Goal: Information Seeking & Learning: Learn about a topic

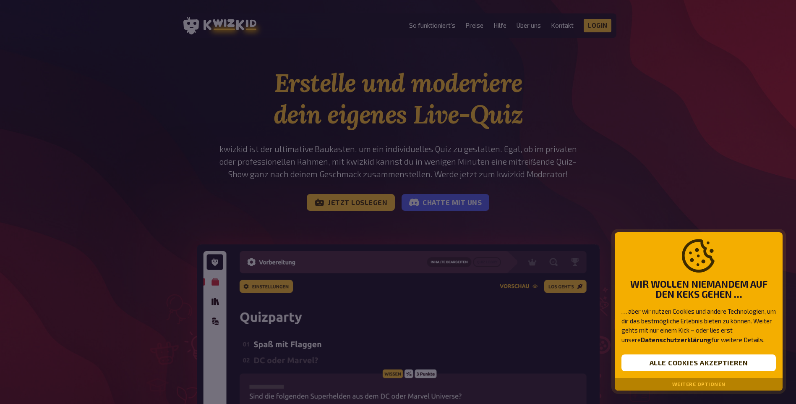
click at [696, 385] on button "Weitere Optionen" at bounding box center [698, 384] width 53 height 6
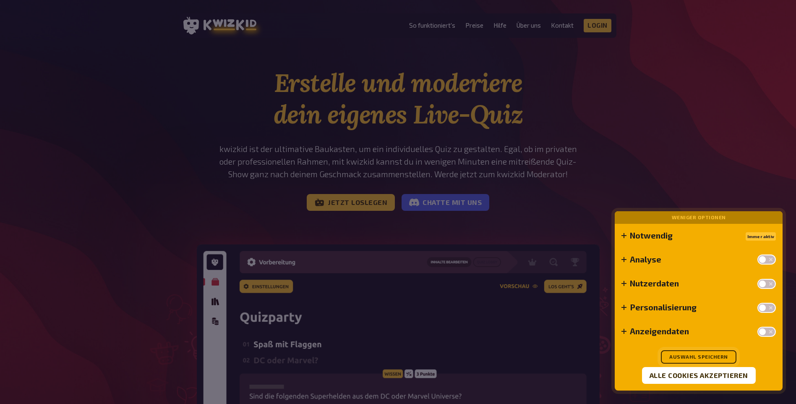
click at [691, 356] on button "Auswahl speichern" at bounding box center [699, 356] width 76 height 13
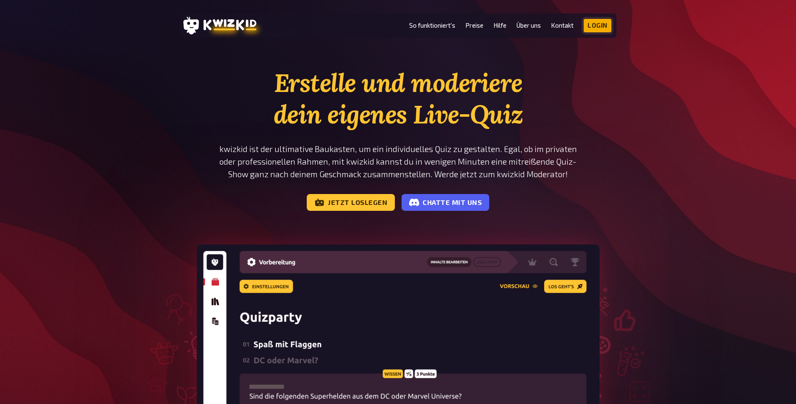
click at [595, 21] on link "Login" at bounding box center [598, 25] width 28 height 13
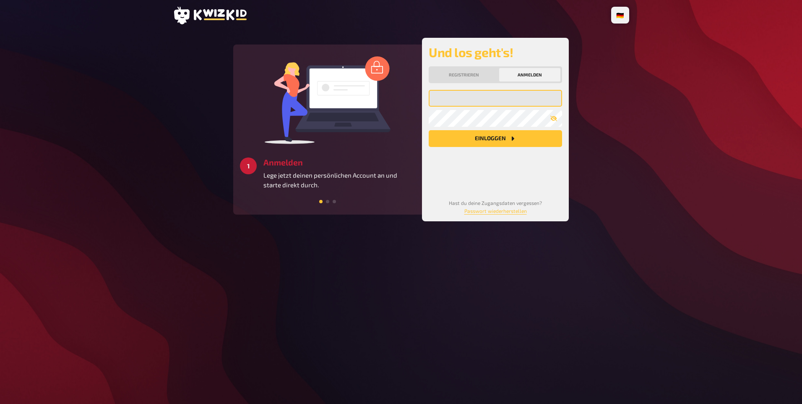
click at [473, 107] on input "email" at bounding box center [495, 98] width 133 height 17
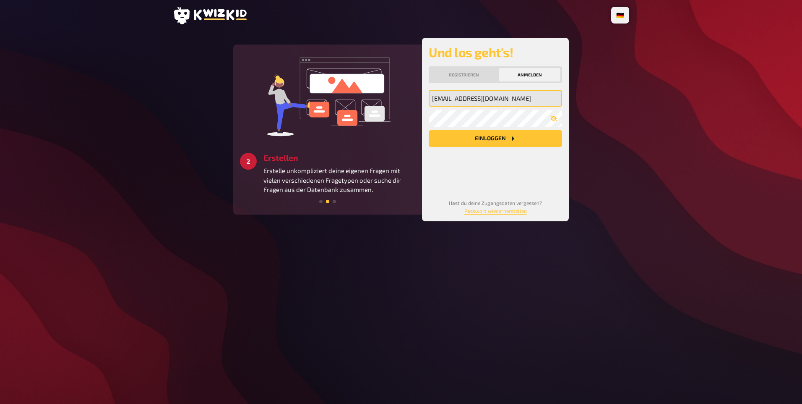
type input "[EMAIL_ADDRESS][DOMAIN_NAME]"
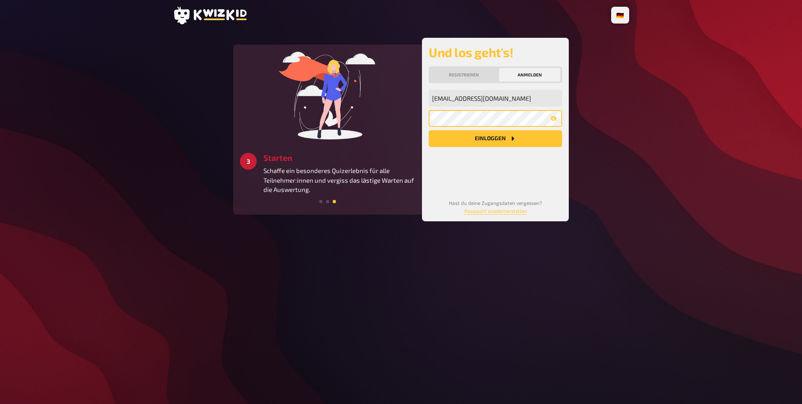
click at [429, 130] on button "Einloggen" at bounding box center [495, 138] width 133 height 17
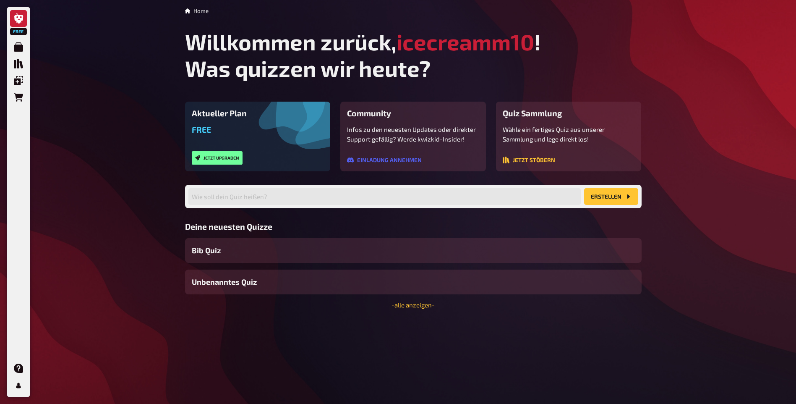
scroll to position [17, 0]
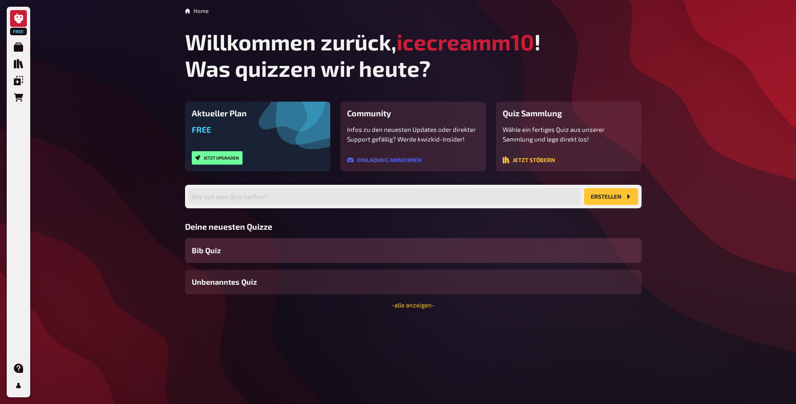
click at [219, 256] on span "Bib Quiz" at bounding box center [206, 250] width 29 height 11
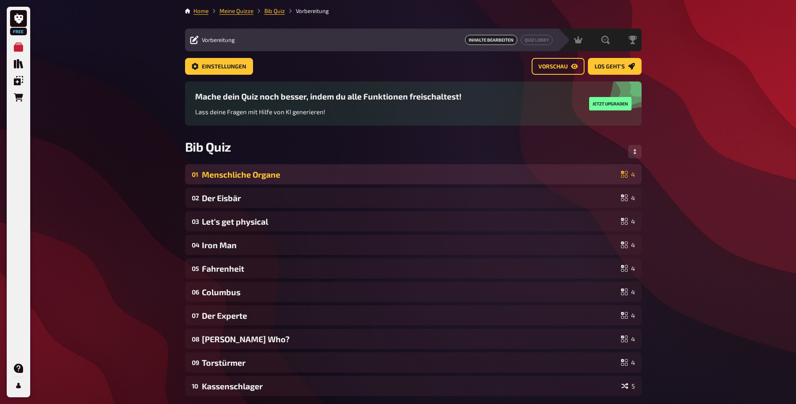
click at [246, 179] on div "Menschliche Organe" at bounding box center [410, 174] width 416 height 10
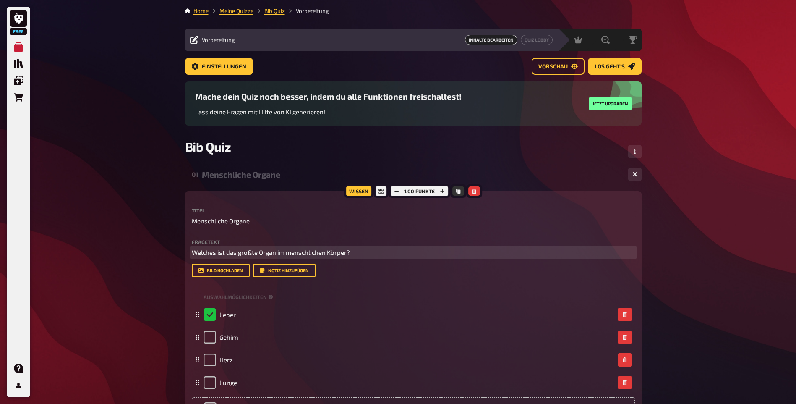
click at [216, 256] on span "Welches ist das größte Organ im menschlichen Körper?" at bounding box center [271, 252] width 158 height 8
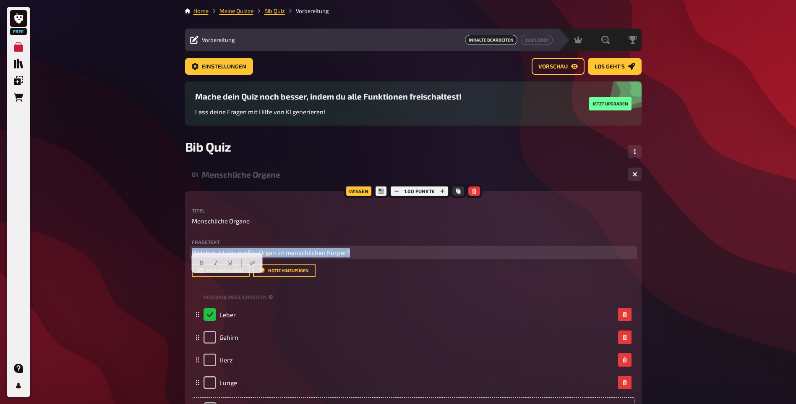
click at [216, 256] on span "Welches ist das größte Organ im menschlichen Körper?" at bounding box center [271, 252] width 158 height 8
copy span "Welches ist das größte Organ im menschlichen Körper?"
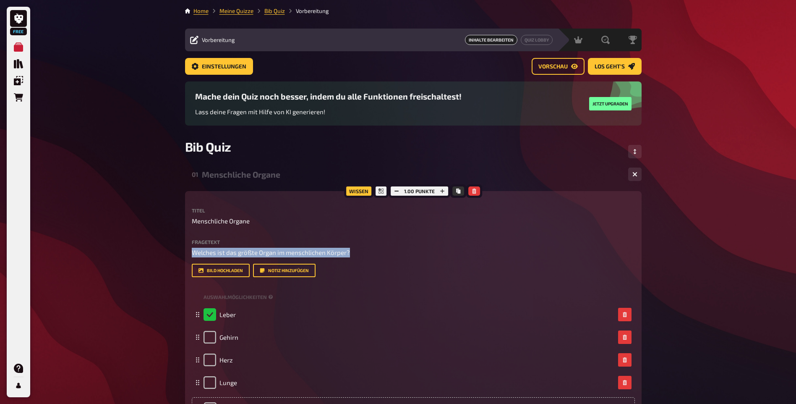
click at [332, 317] on div "Titel Menschliche Organe Fragetext Welches ist das größte Organ im menschlichen…" at bounding box center [413, 314] width 443 height 212
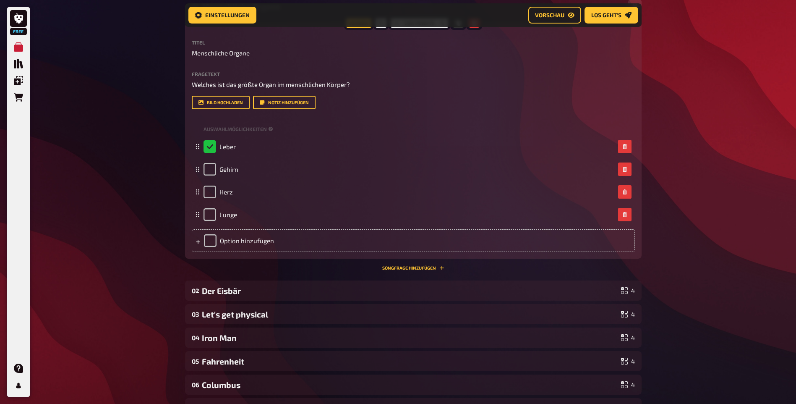
scroll to position [216, 0]
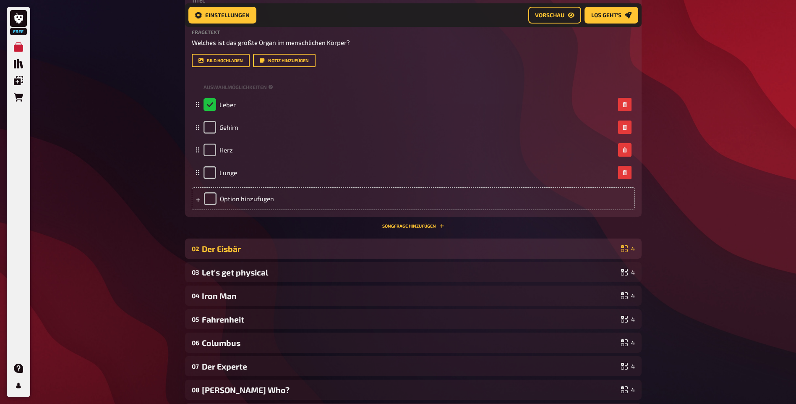
click at [255, 253] on div "Der Eisbär" at bounding box center [410, 249] width 416 height 10
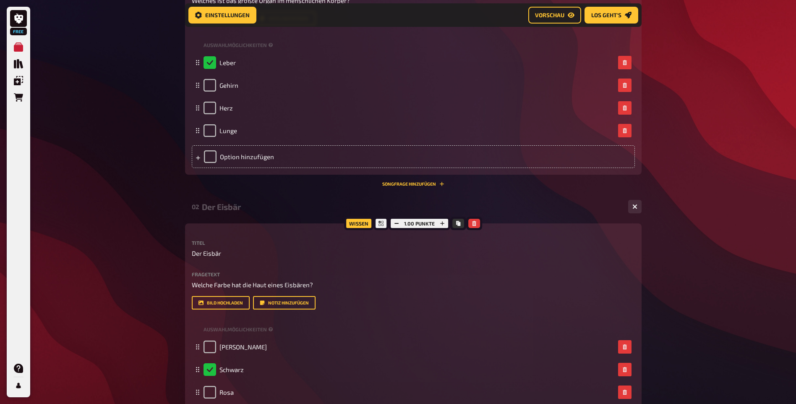
scroll to position [300, 0]
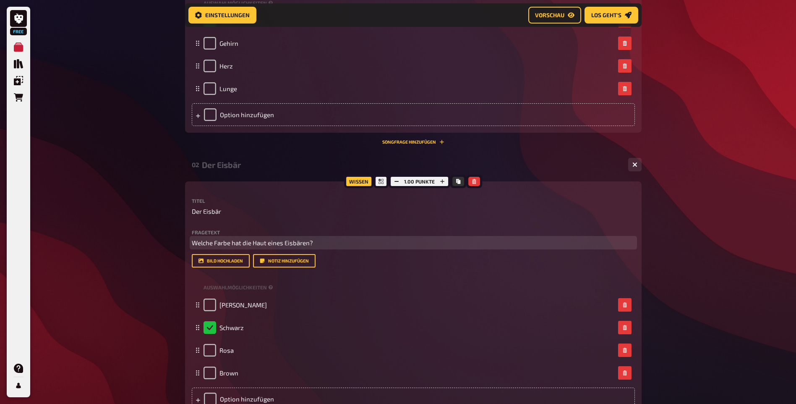
click at [263, 246] on span "Welche Farbe hat die Haut eines Eisbären?" at bounding box center [252, 243] width 121 height 8
copy span "Welche Farbe hat die Haut eines Eisbären?"
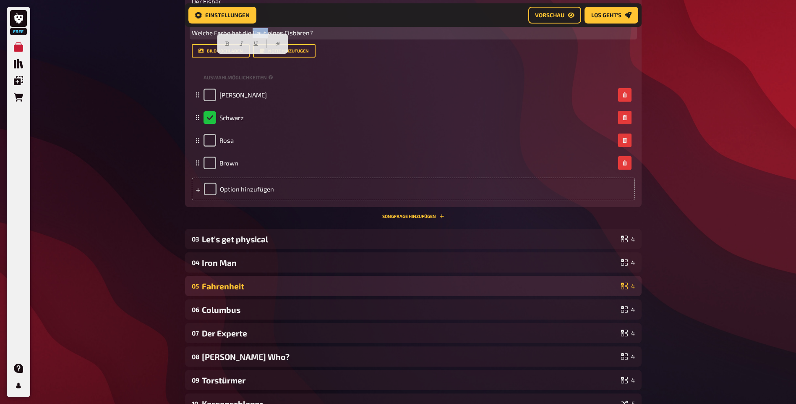
scroll to position [594, 0]
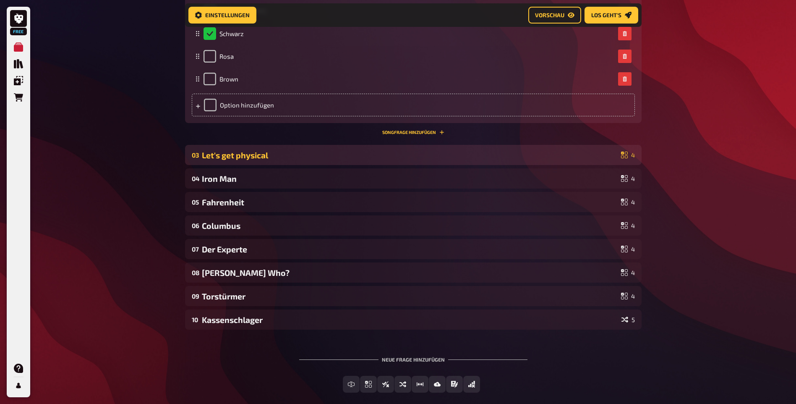
click at [243, 160] on div "Let's get physical" at bounding box center [410, 155] width 416 height 10
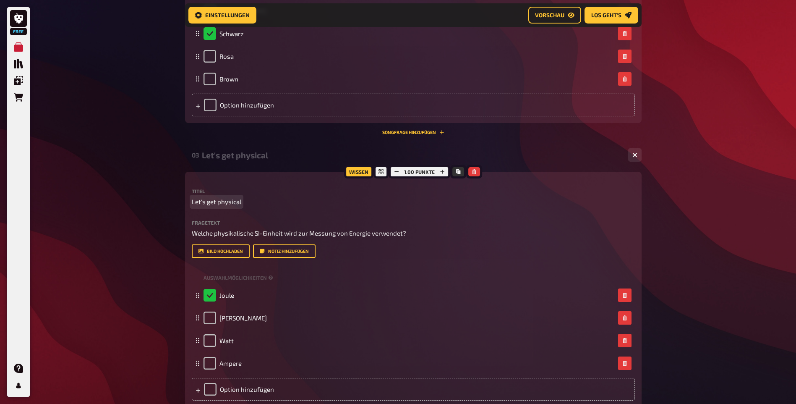
click at [240, 206] on span "Let's get physical" at bounding box center [217, 202] width 50 height 10
copy span "Let's get physical"
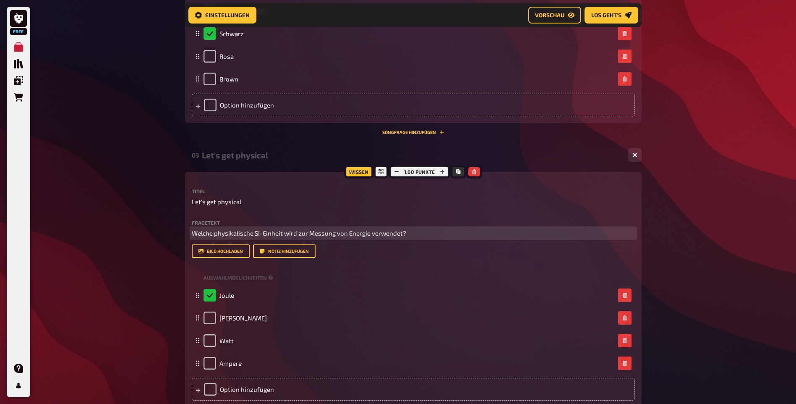
click at [237, 237] on span "Welche physikalische SI-Einheit wird zur Messung von Energie verwendet?" at bounding box center [299, 233] width 214 height 8
copy span "Welche physikalische SI-Einheit wird zur Messung von Energie verwendet?"
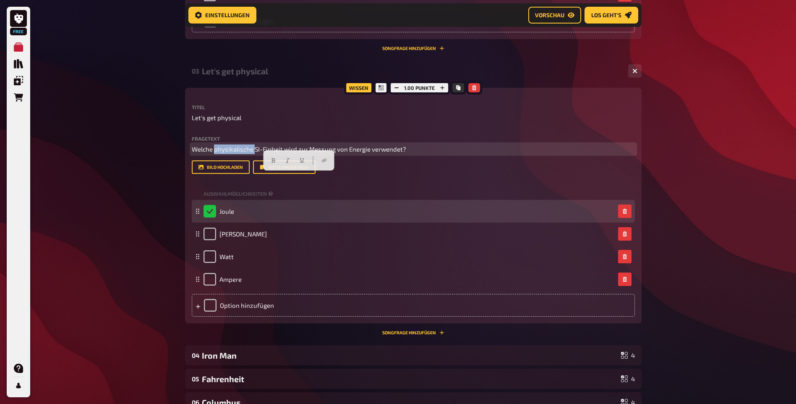
scroll to position [804, 0]
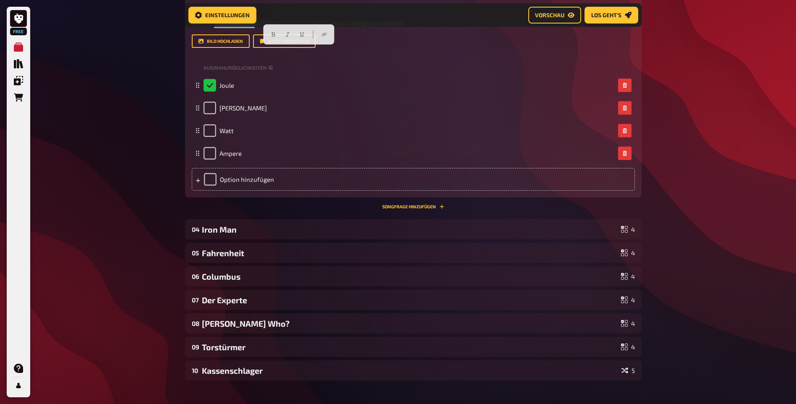
click at [263, 216] on div "03 Let's get physical 4 Wissen 1.00 Punkte Titel Let's get physical Fragetext W…" at bounding box center [413, 75] width 456 height 281
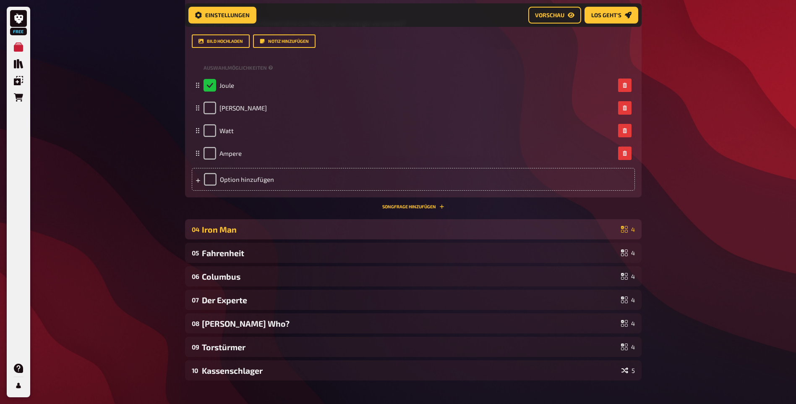
click at [257, 234] on div "Iron Man" at bounding box center [410, 229] width 416 height 10
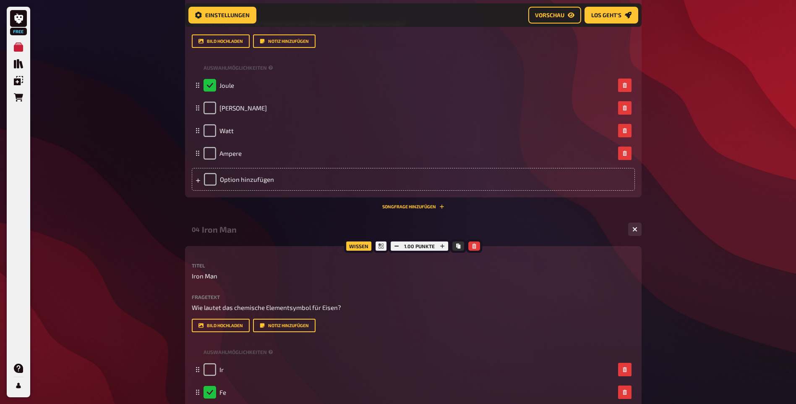
scroll to position [888, 0]
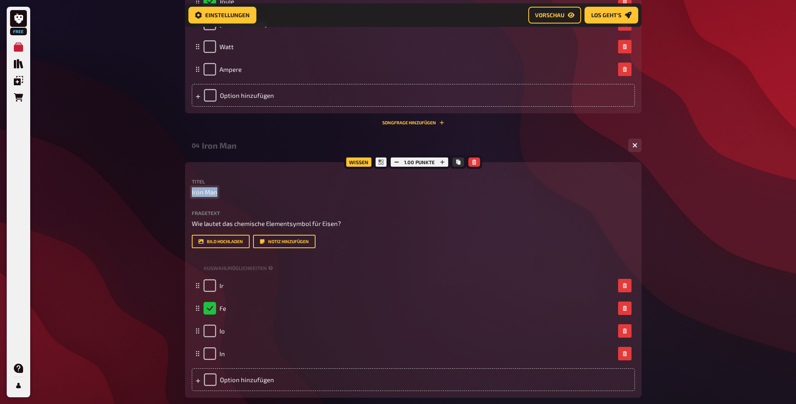
drag, startPoint x: 219, startPoint y: 221, endPoint x: 192, endPoint y: 221, distance: 26.4
click at [192, 197] on p "Iron Man" at bounding box center [413, 192] width 443 height 10
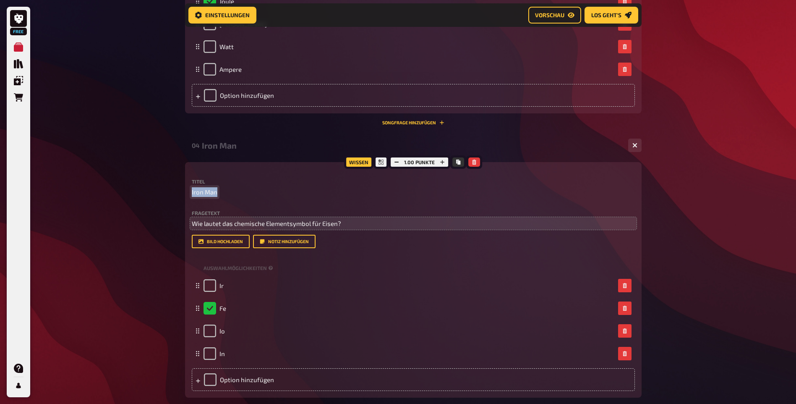
copy span "Iron Man"
click at [226, 227] on span "Wie lautet das chemische Elementsymbol für Eisen?" at bounding box center [266, 223] width 149 height 8
copy span "Wie lautet das chemische Elementsymbol für Eisen?"
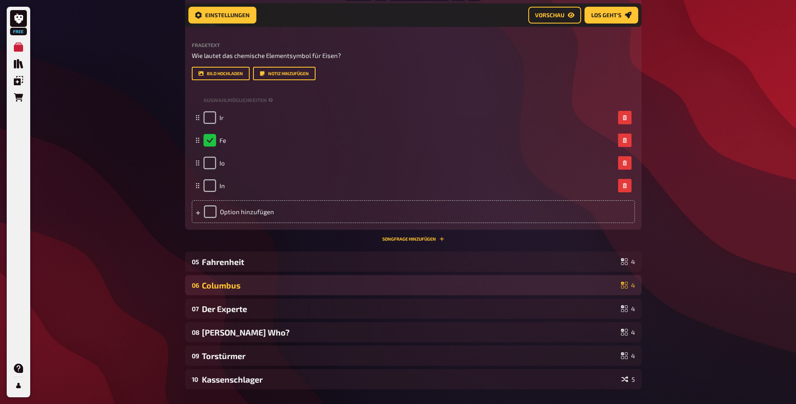
scroll to position [1139, 0]
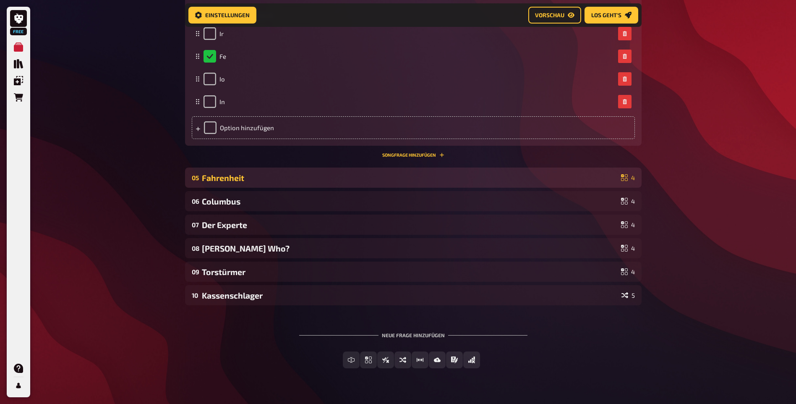
click at [216, 182] on div "Fahrenheit" at bounding box center [410, 178] width 416 height 10
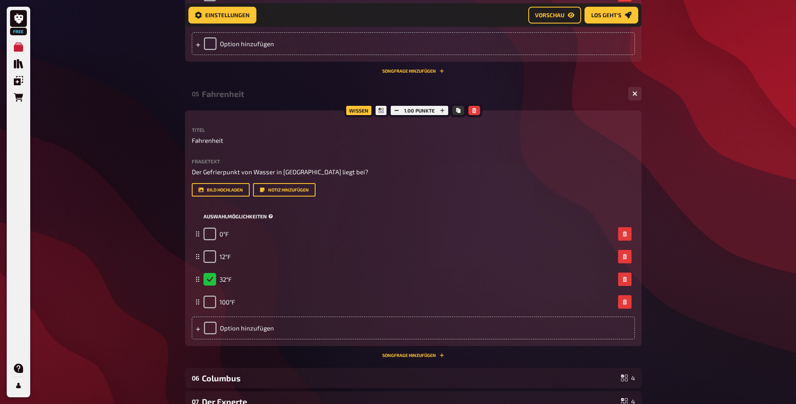
scroll to position [1265, 0]
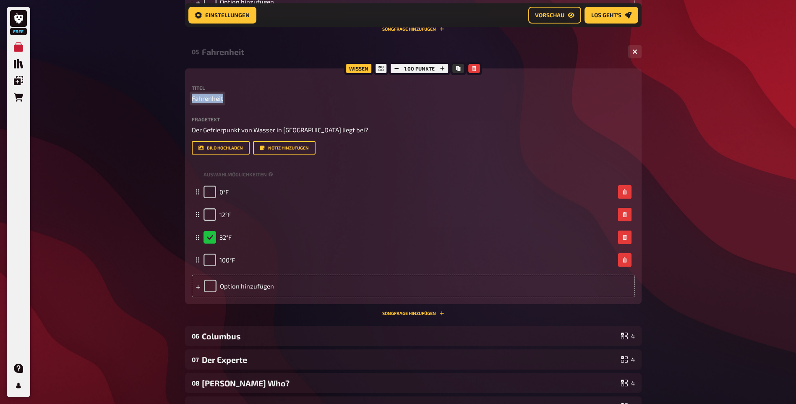
drag, startPoint x: 222, startPoint y: 126, endPoint x: 191, endPoint y: 125, distance: 31.1
click at [191, 125] on div "Wissen 1.00 Punkte Titel Fahrenheit Fragetext Der Gefrierpunkt von Wasser in Fa…" at bounding box center [413, 185] width 456 height 235
copy span "Fahrenheit"
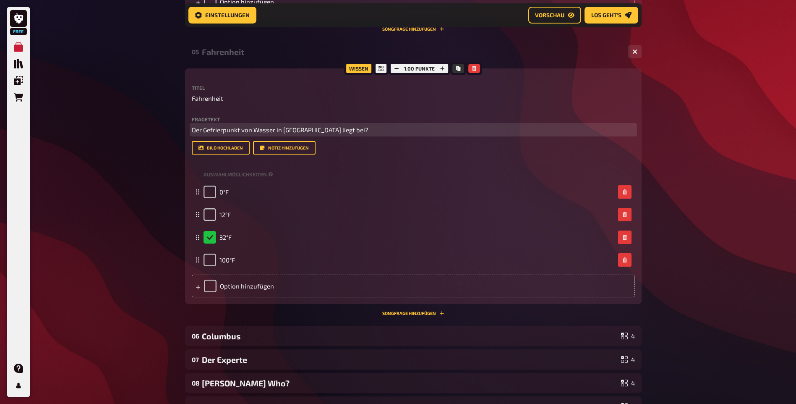
click at [292, 133] on span "Der Gefrierpunkt von Wasser in [GEOGRAPHIC_DATA] liegt bei?" at bounding box center [280, 130] width 177 height 8
copy span "Der Gefrierpunkt von Wasser in [GEOGRAPHIC_DATA] liegt bei?"
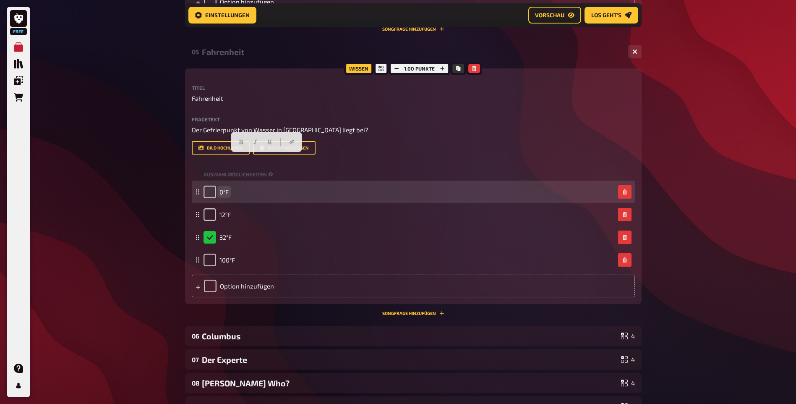
click at [227, 196] on span "0°F" at bounding box center [223, 192] width 9 height 8
copy span "0°F"
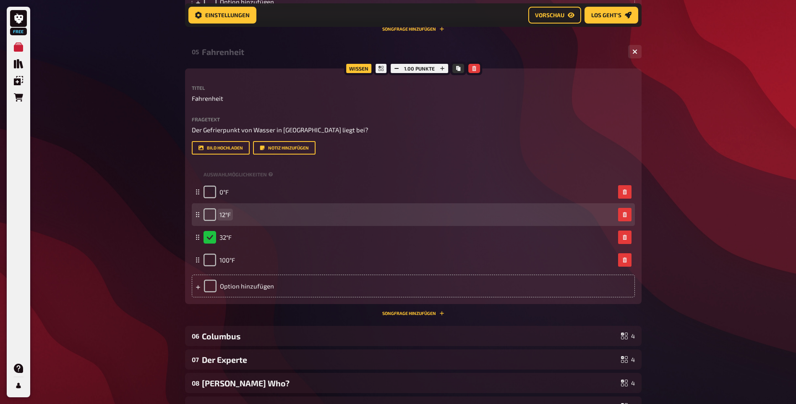
click at [226, 218] on span "12°F" at bounding box center [224, 215] width 11 height 8
copy span "12°F"
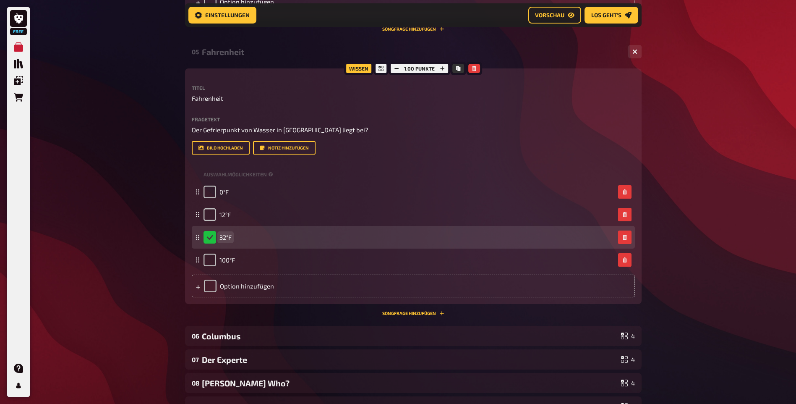
click at [229, 241] on span "32°F" at bounding box center [225, 237] width 12 height 8
click at [228, 241] on span "32°F" at bounding box center [225, 237] width 12 height 8
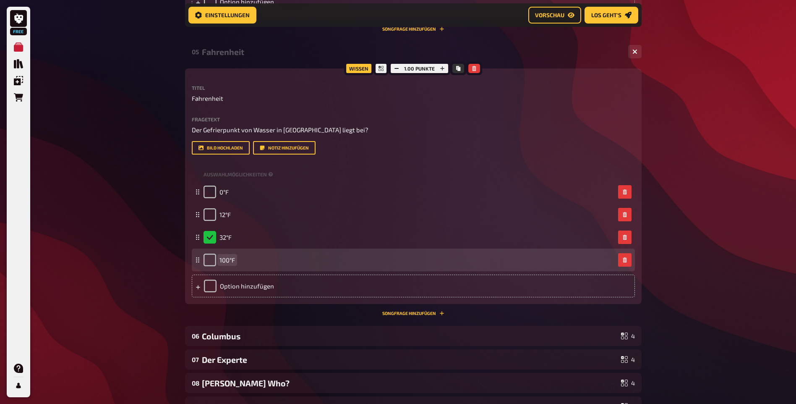
click at [225, 263] on span "100°F" at bounding box center [227, 260] width 16 height 8
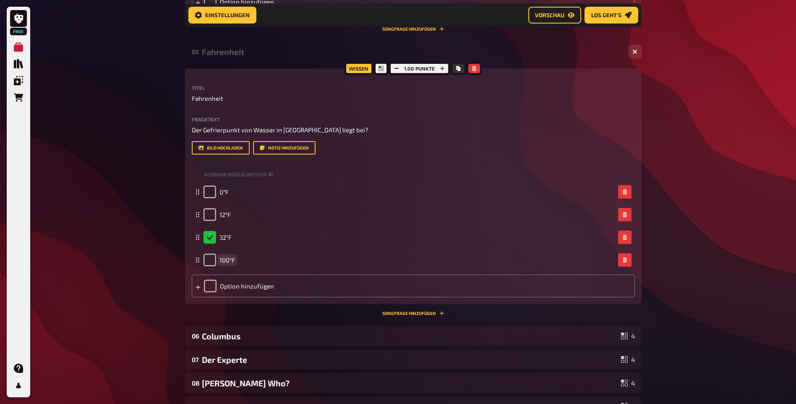
scroll to position [1452, 0]
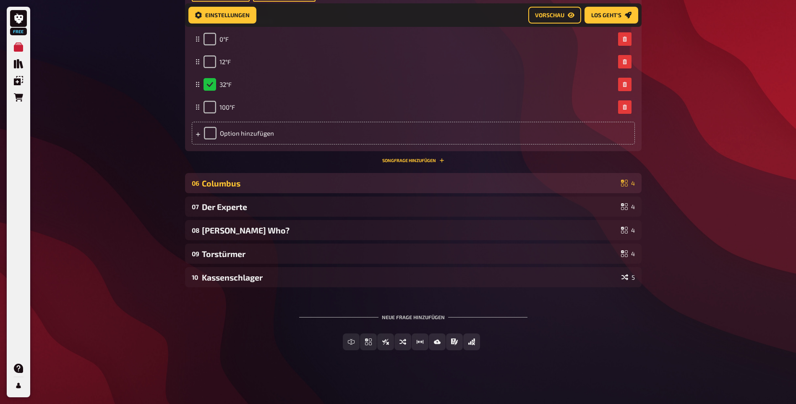
click at [267, 178] on div "Columbus" at bounding box center [410, 183] width 416 height 10
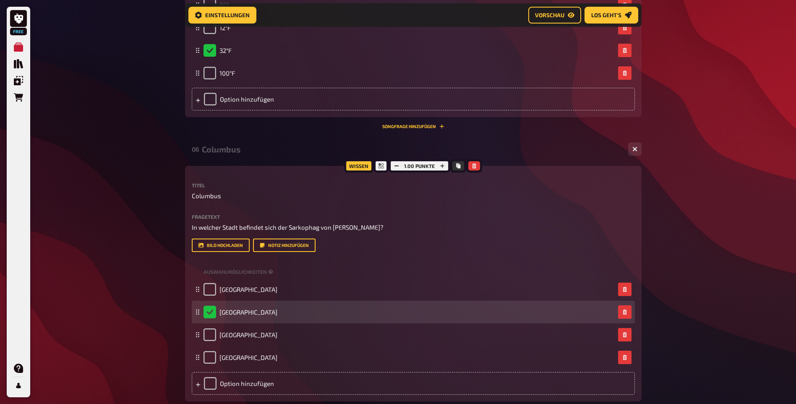
scroll to position [1662, 0]
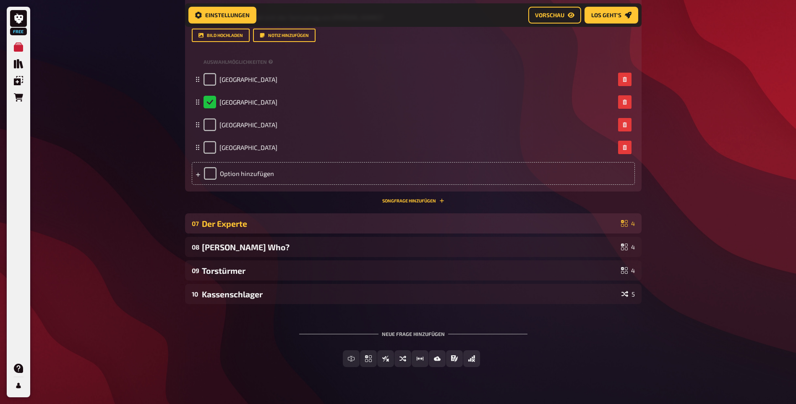
click at [240, 228] on div "Der Experte" at bounding box center [410, 224] width 416 height 10
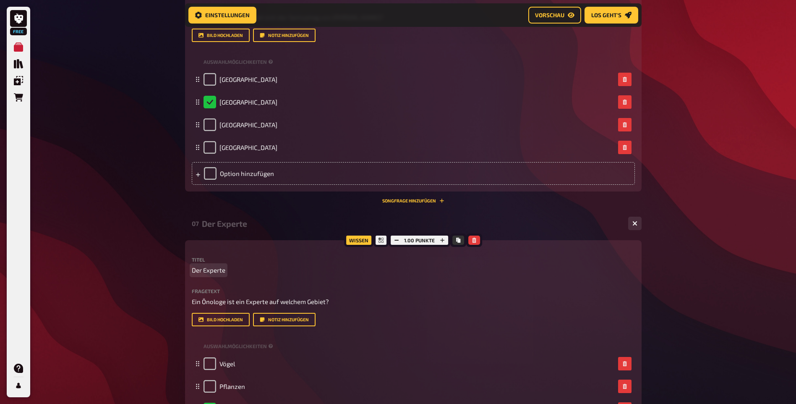
click at [219, 275] on span "Der Experte" at bounding box center [209, 270] width 34 height 10
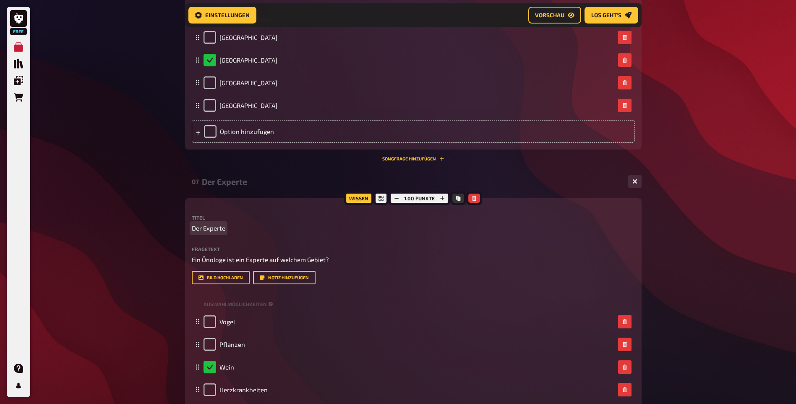
scroll to position [1746, 0]
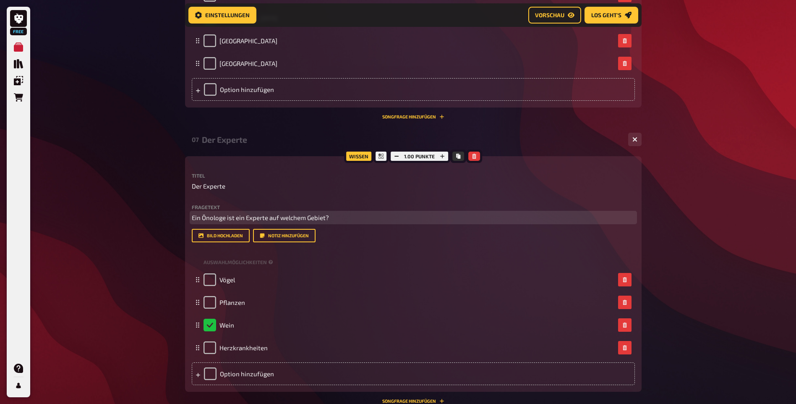
click at [239, 221] on span "Ein Önologe ist ein Experte auf welchem Gebiet?" at bounding box center [260, 218] width 137 height 8
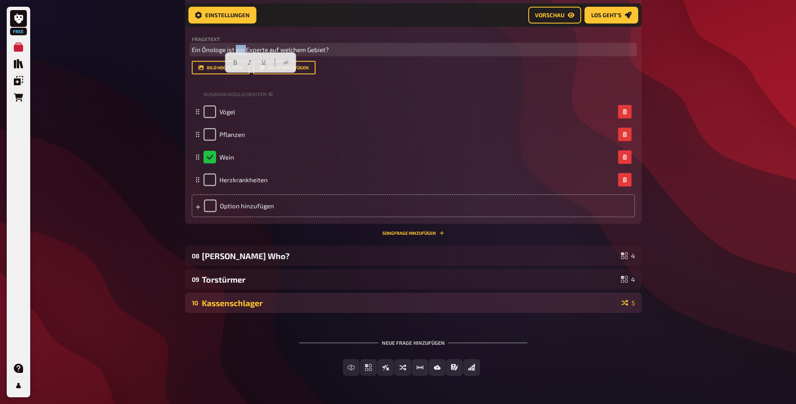
scroll to position [1974, 0]
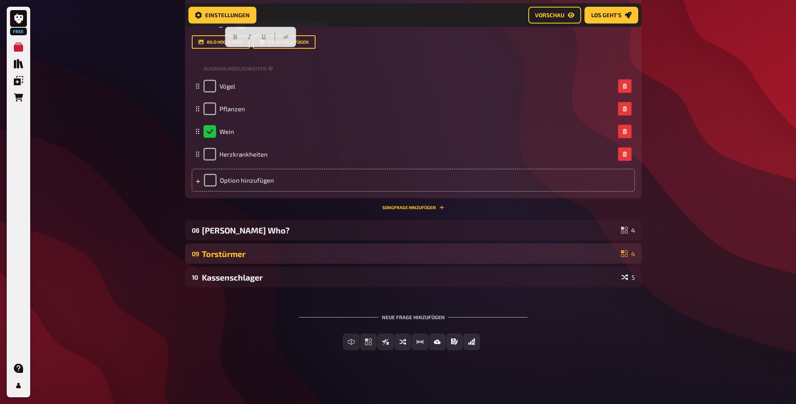
click at [243, 249] on div "Torstürmer" at bounding box center [410, 254] width 416 height 10
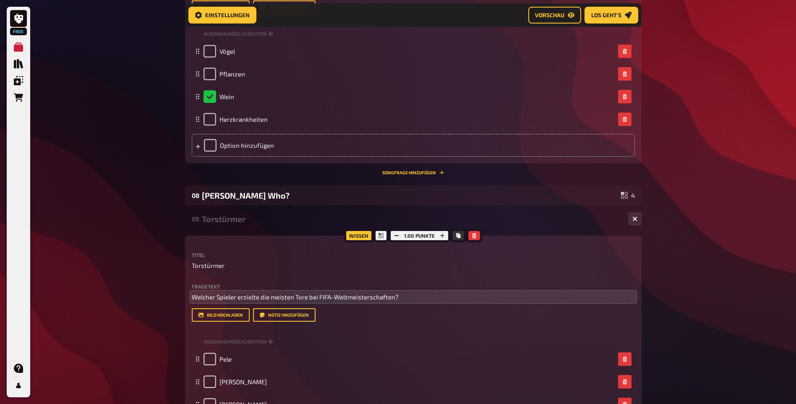
scroll to position [2058, 0]
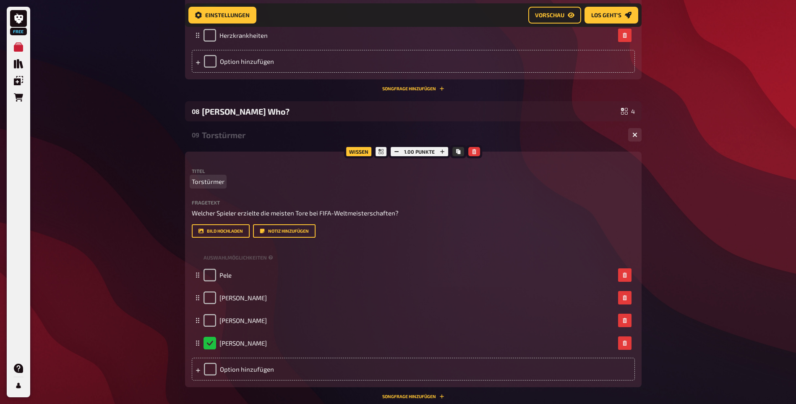
click at [214, 186] on span "Torstürmer" at bounding box center [208, 182] width 33 height 10
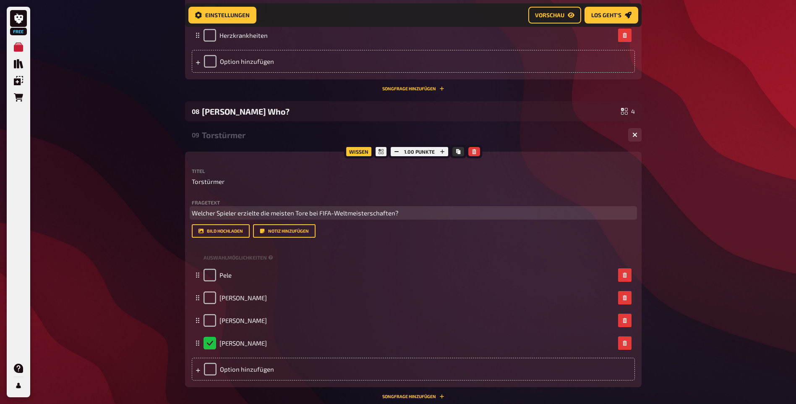
click at [247, 216] on span "Welcher Spieler erzielte die meisten Tore bei FIFA-Weltmeisterschaften?" at bounding box center [295, 213] width 207 height 8
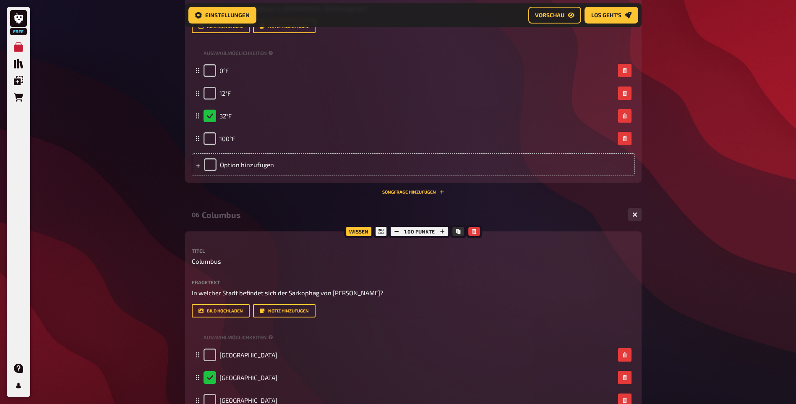
scroll to position [1345, 0]
